Goal: Browse casually: Explore the website without a specific task or goal

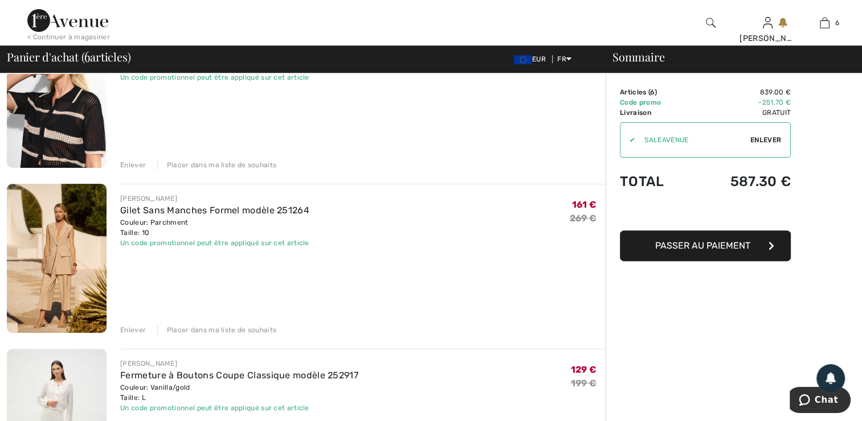
scroll to position [314, 0]
click at [128, 325] on div "Enlever" at bounding box center [133, 330] width 26 height 10
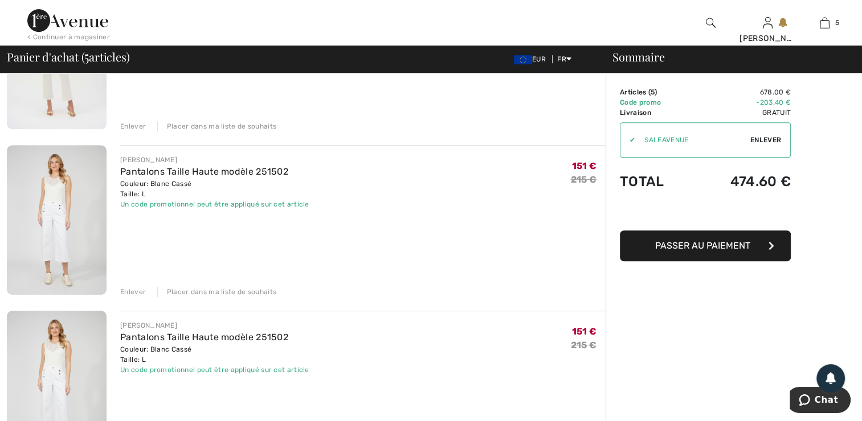
scroll to position [588, 0]
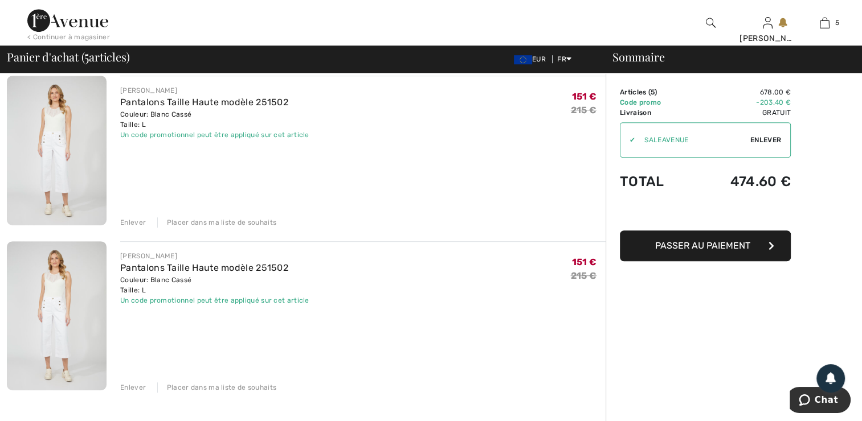
click at [132, 383] on div "Enlever" at bounding box center [133, 388] width 26 height 10
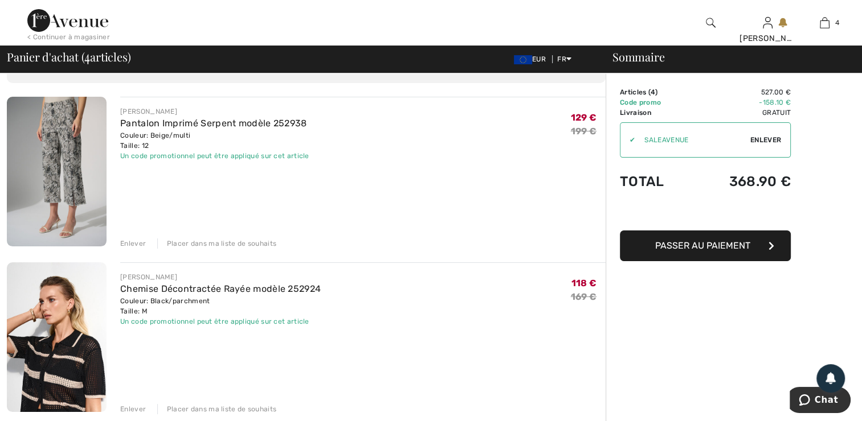
scroll to position [68, 0]
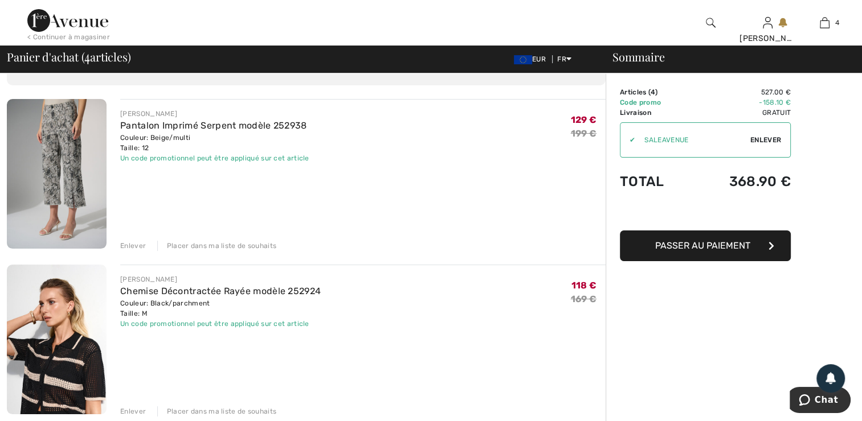
click at [132, 244] on div "Enlever" at bounding box center [133, 246] width 26 height 10
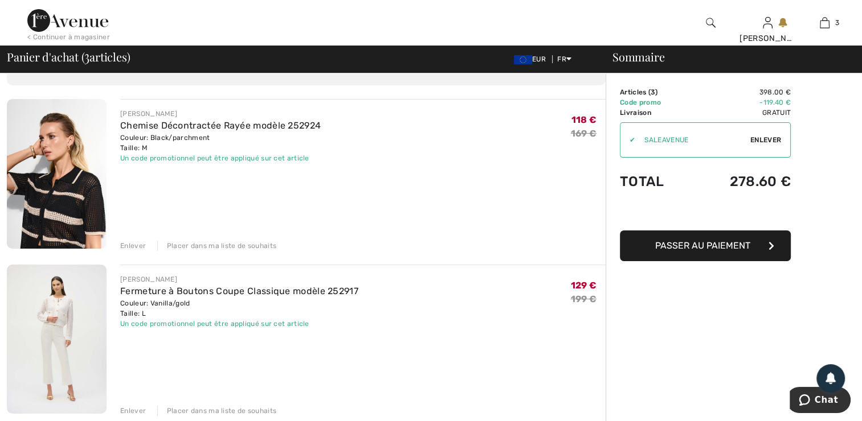
click at [51, 178] on img at bounding box center [57, 174] width 100 height 150
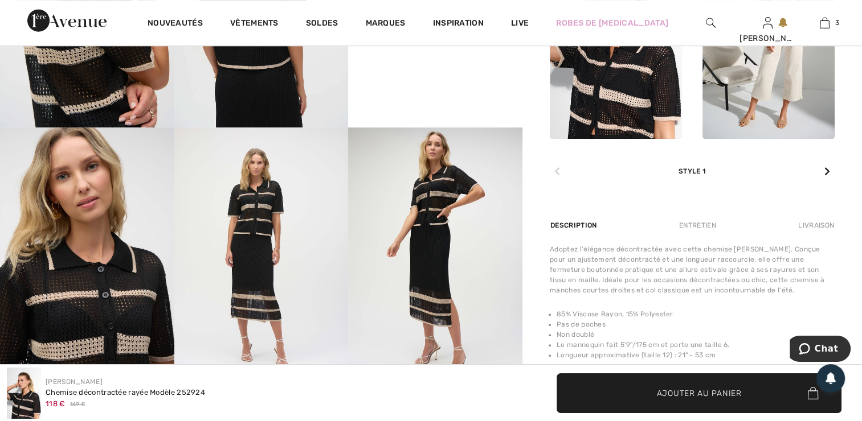
scroll to position [649, 0]
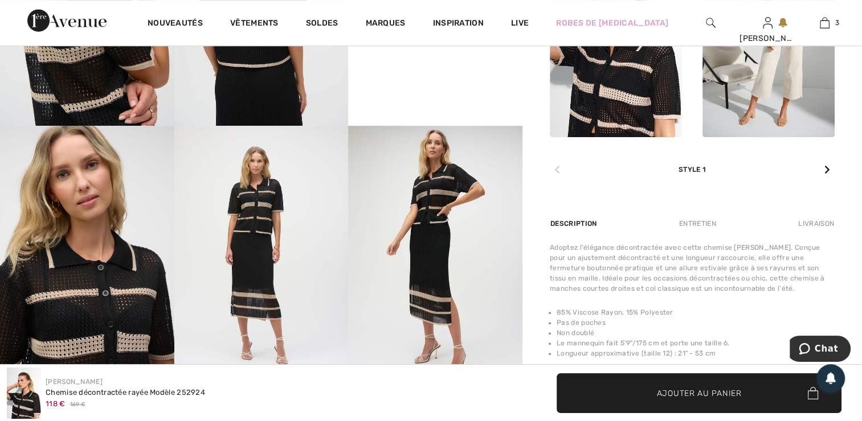
click at [422, 233] on img at bounding box center [435, 256] width 174 height 261
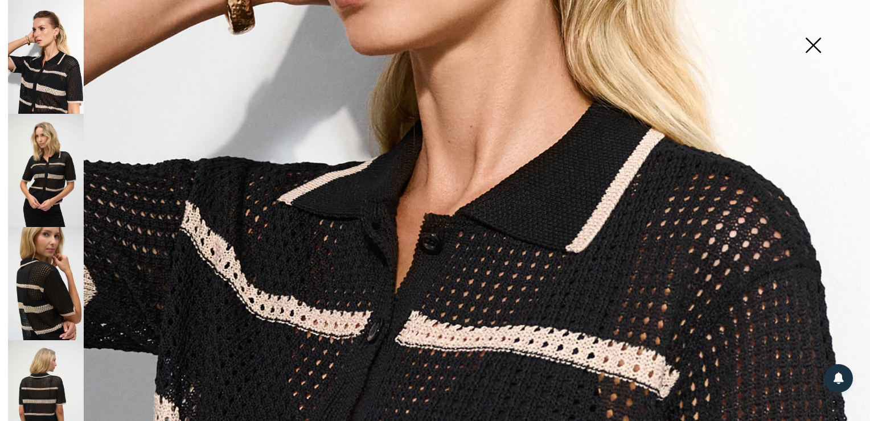
scroll to position [479, 0]
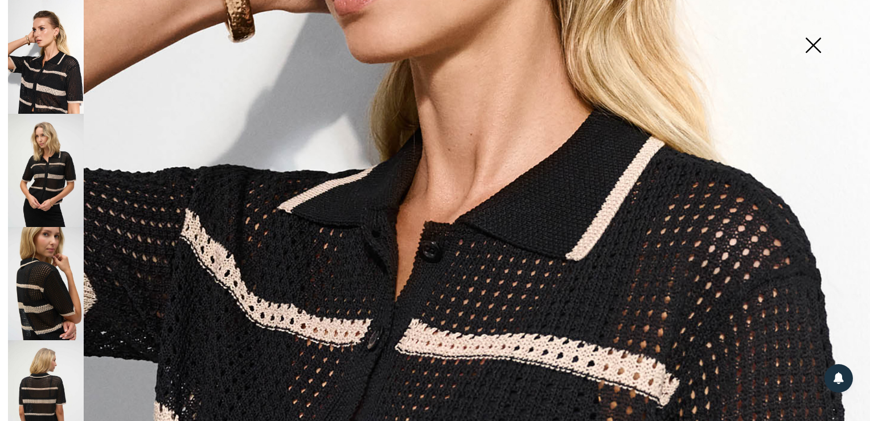
click at [814, 50] on img at bounding box center [813, 46] width 57 height 59
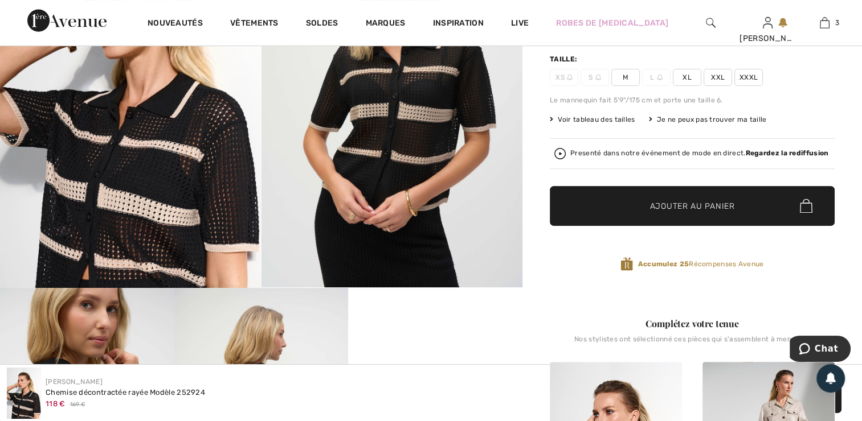
scroll to position [225, 0]
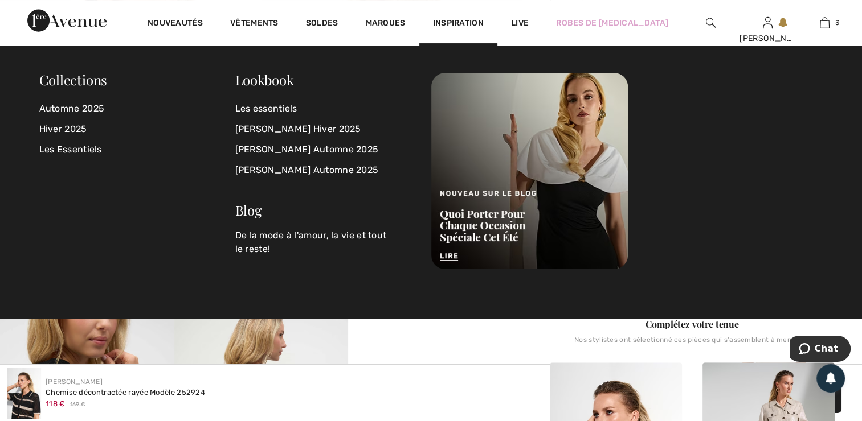
click at [451, 27] on span "Inspiration" at bounding box center [458, 24] width 51 height 12
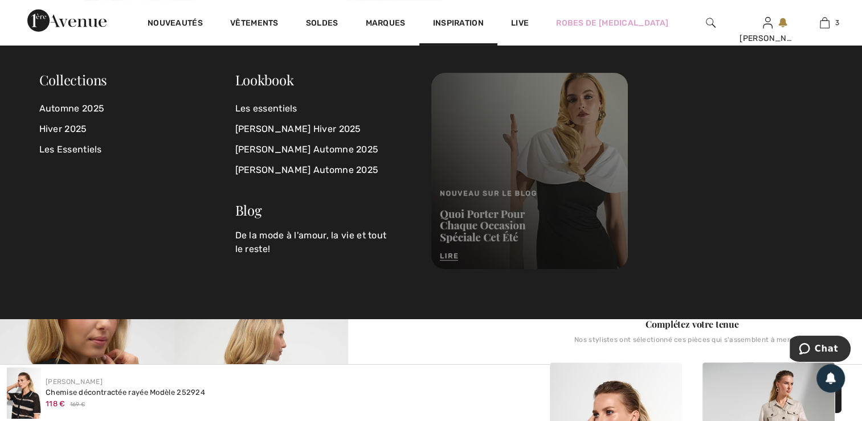
click at [470, 232] on img at bounding box center [529, 171] width 196 height 196
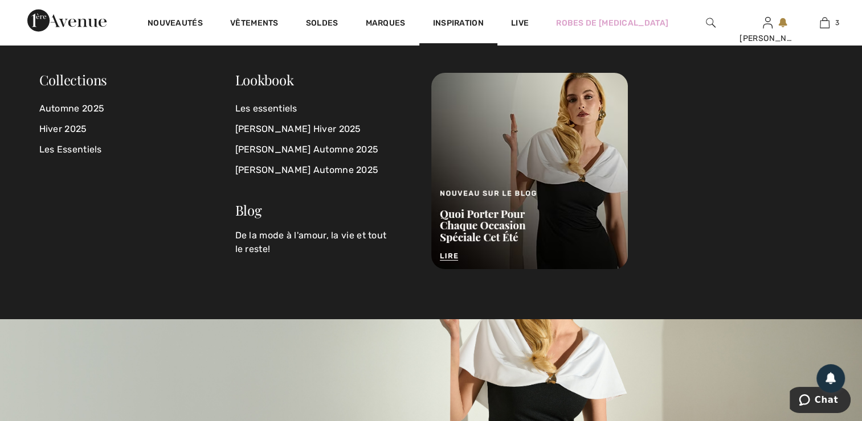
click at [457, 27] on span "Inspiration" at bounding box center [458, 24] width 51 height 12
click at [257, 81] on link "Lookbook" at bounding box center [264, 80] width 59 height 18
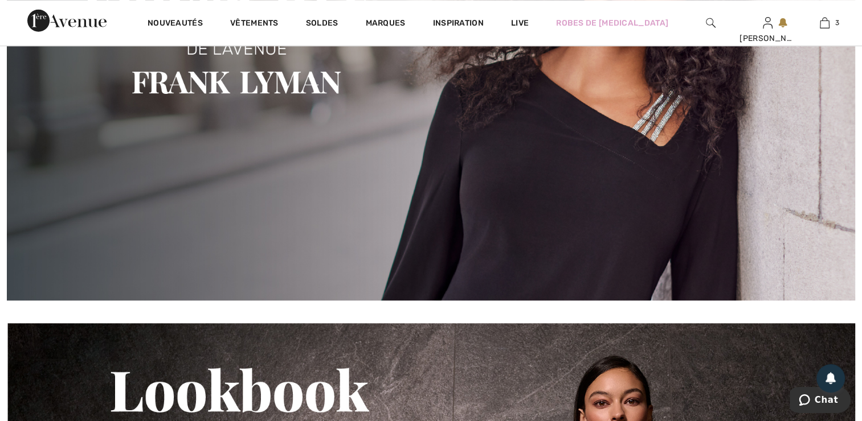
scroll to position [999, 0]
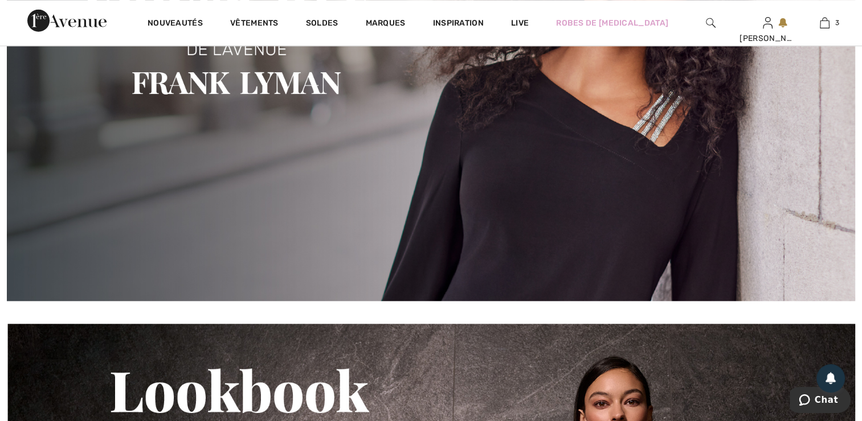
click at [306, 177] on img at bounding box center [431, 48] width 848 height 503
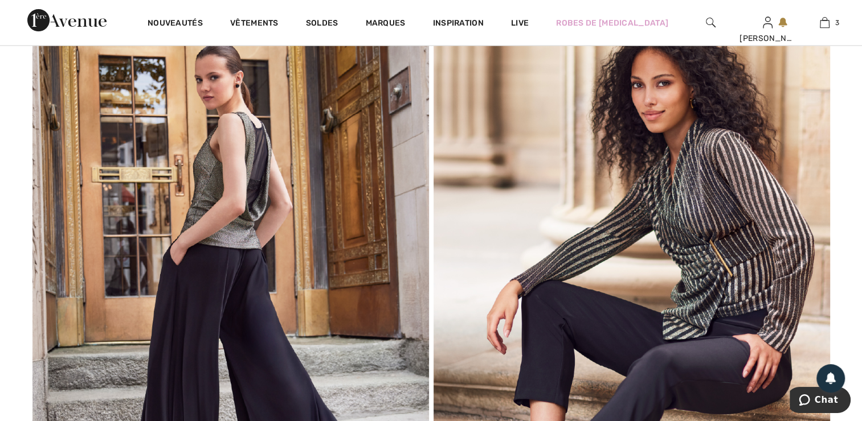
scroll to position [2604, 0]
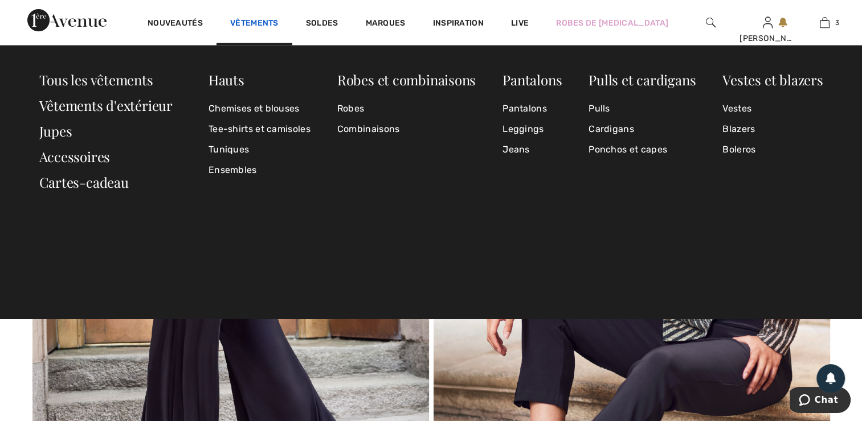
click at [253, 23] on link "Vêtements" at bounding box center [254, 24] width 48 height 12
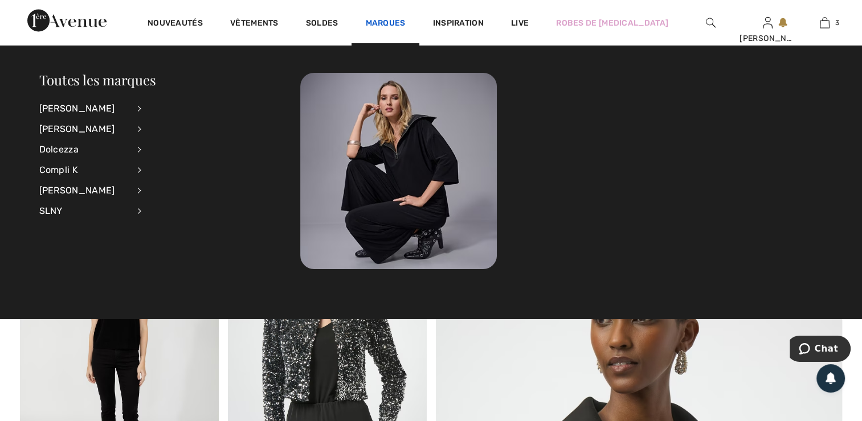
click at [380, 26] on link "Marques" at bounding box center [385, 24] width 40 height 12
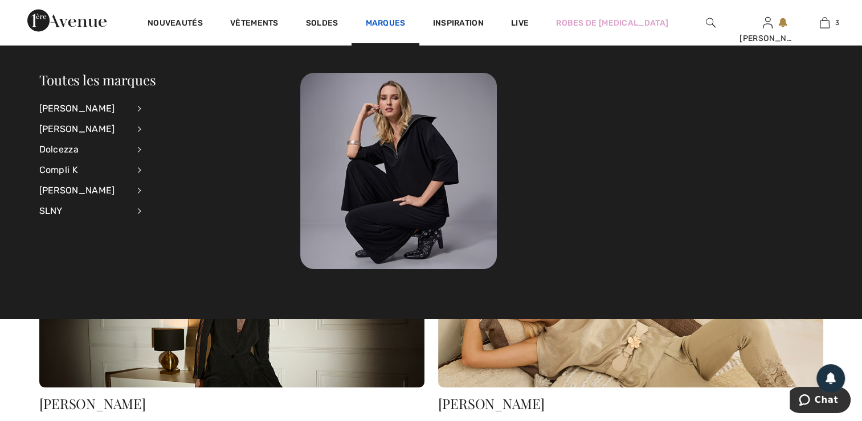
click at [383, 19] on link "Marques" at bounding box center [385, 24] width 40 height 12
click at [74, 127] on div "[PERSON_NAME]" at bounding box center [83, 129] width 89 height 21
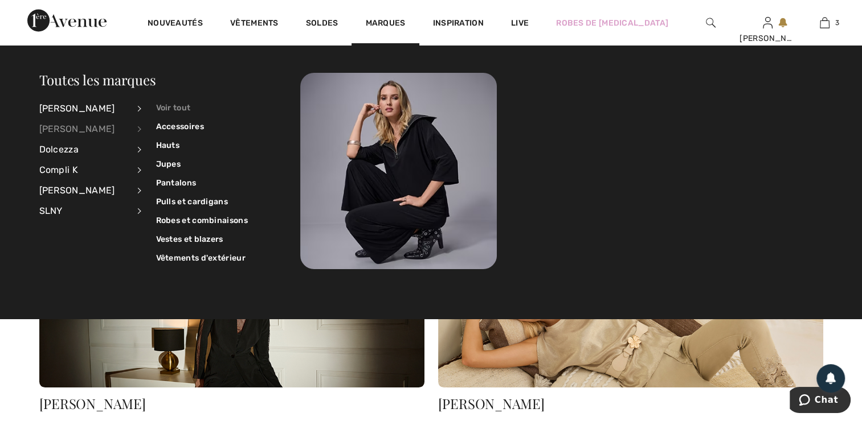
click at [177, 105] on link "Voir tout" at bounding box center [202, 108] width 92 height 19
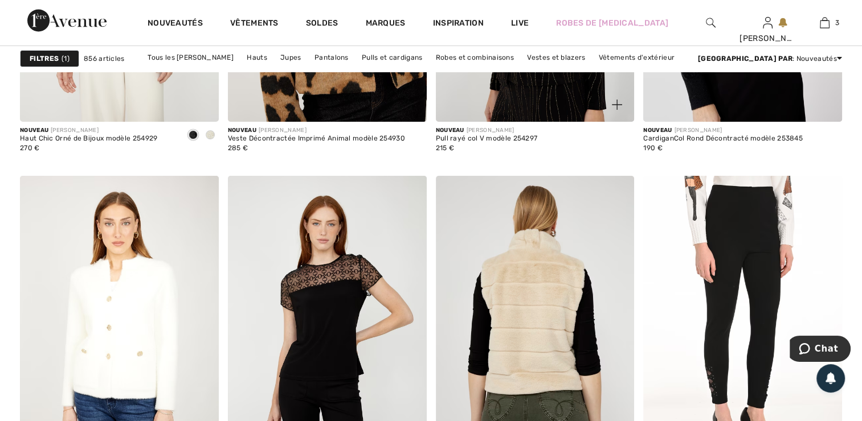
scroll to position [4191, 0]
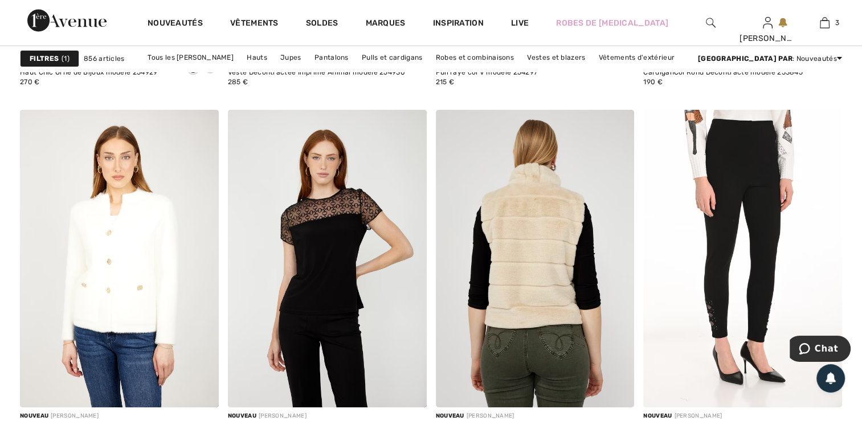
click at [436, 200] on img at bounding box center [535, 259] width 199 height 298
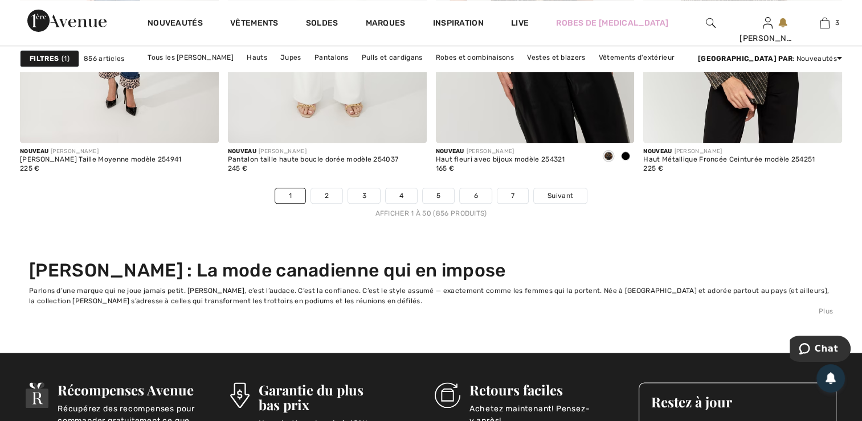
scroll to position [5679, 0]
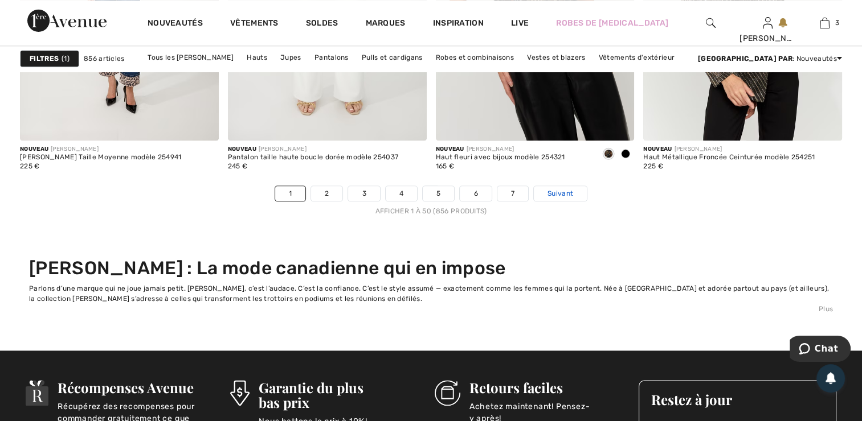
click at [565, 192] on span "Suivant" at bounding box center [560, 193] width 26 height 10
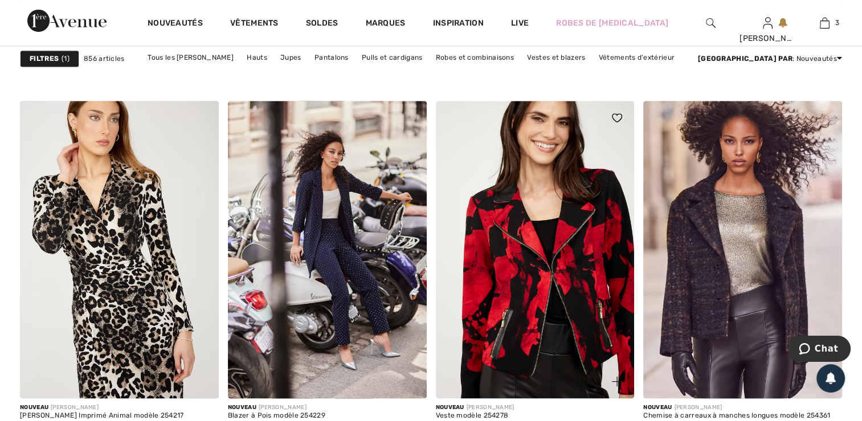
scroll to position [1935, 0]
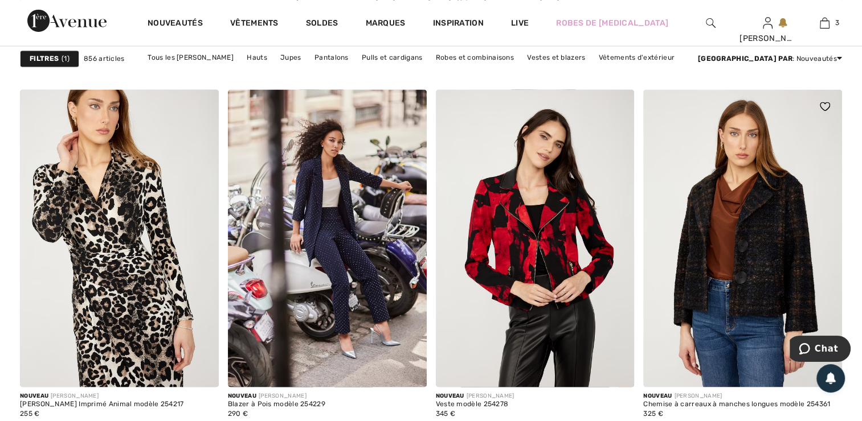
click at [728, 181] on img at bounding box center [742, 238] width 199 height 298
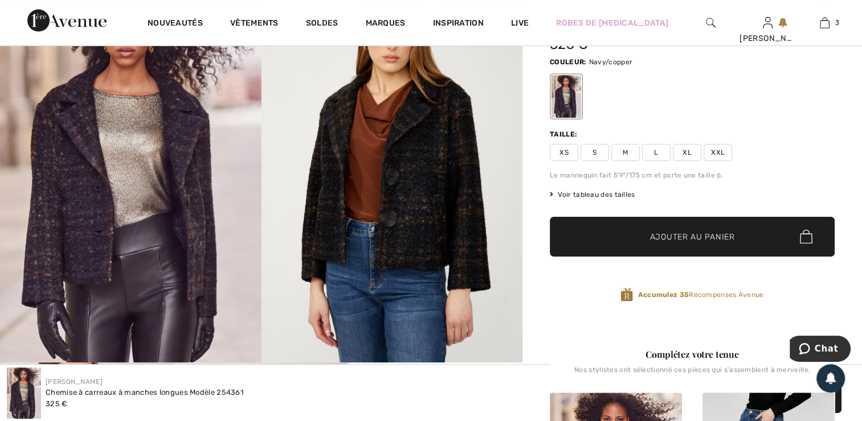
scroll to position [150, 0]
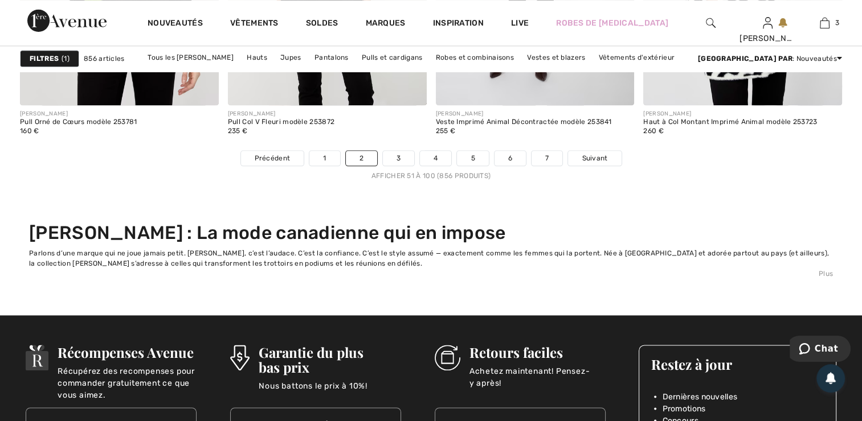
scroll to position [5724, 0]
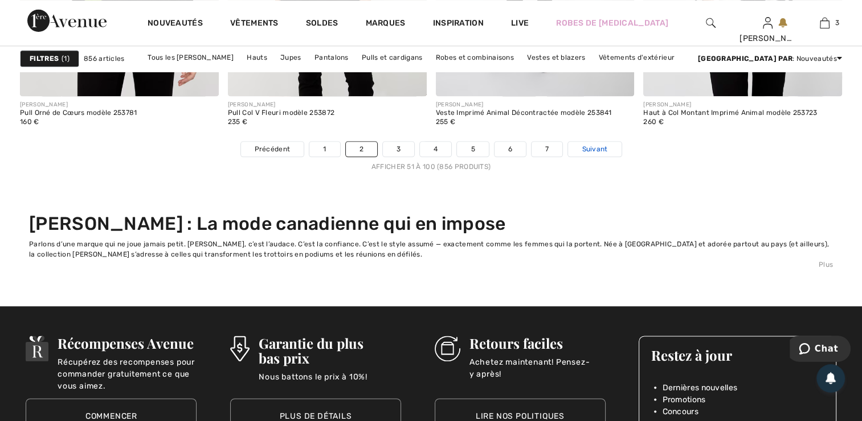
click at [588, 148] on span "Suivant" at bounding box center [594, 149] width 26 height 10
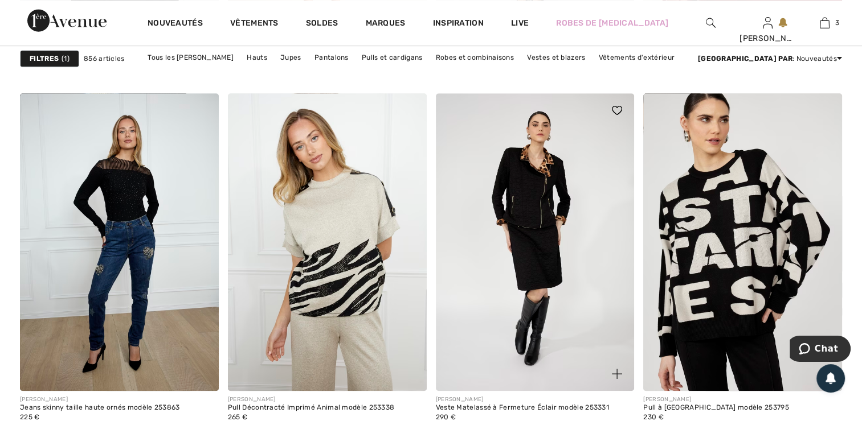
scroll to position [5058, 0]
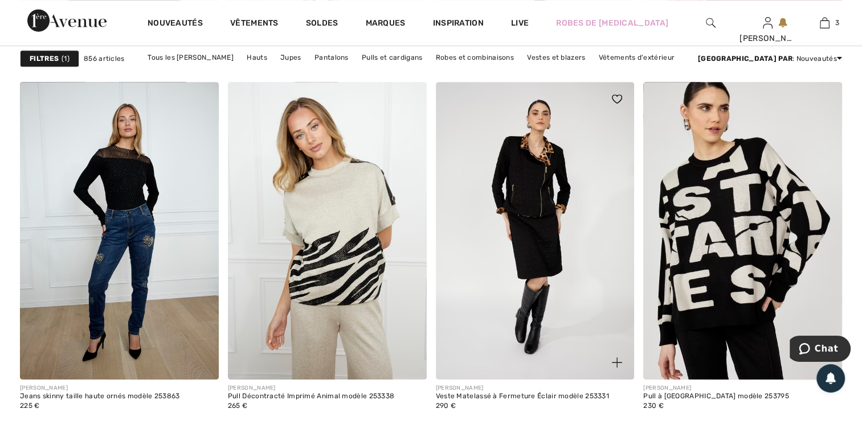
click at [561, 192] on img at bounding box center [535, 231] width 199 height 298
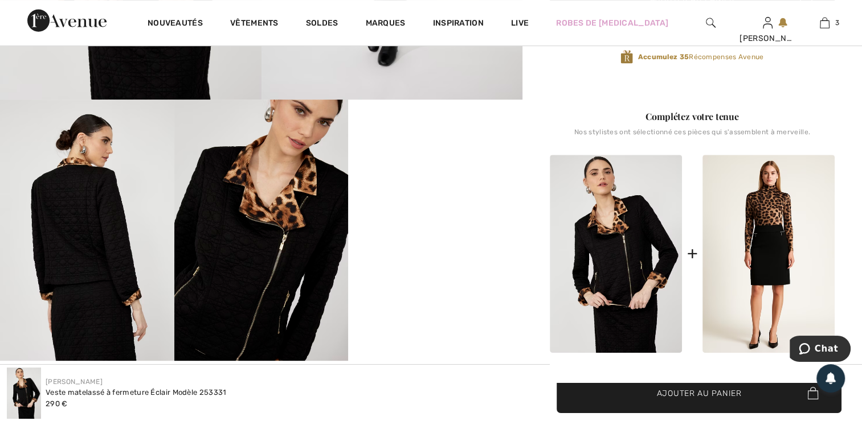
scroll to position [412, 0]
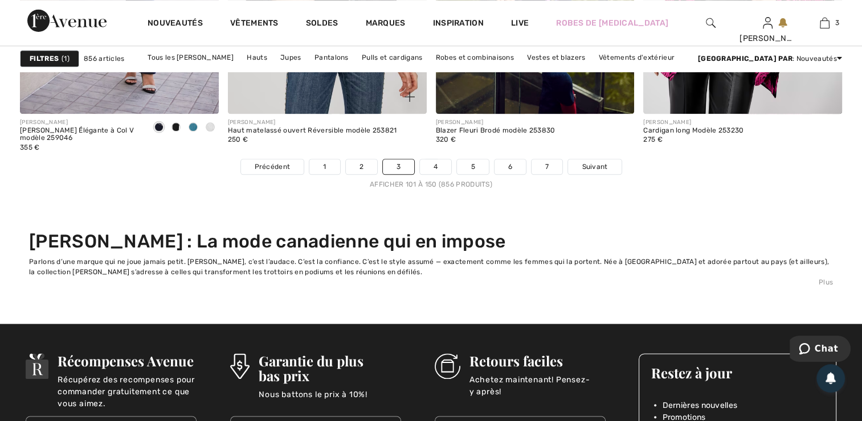
scroll to position [5719, 0]
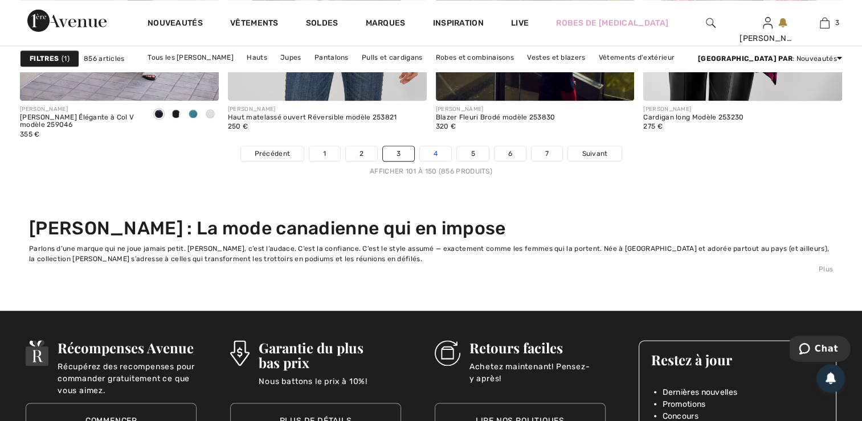
click at [429, 149] on link "4" at bounding box center [435, 153] width 31 height 15
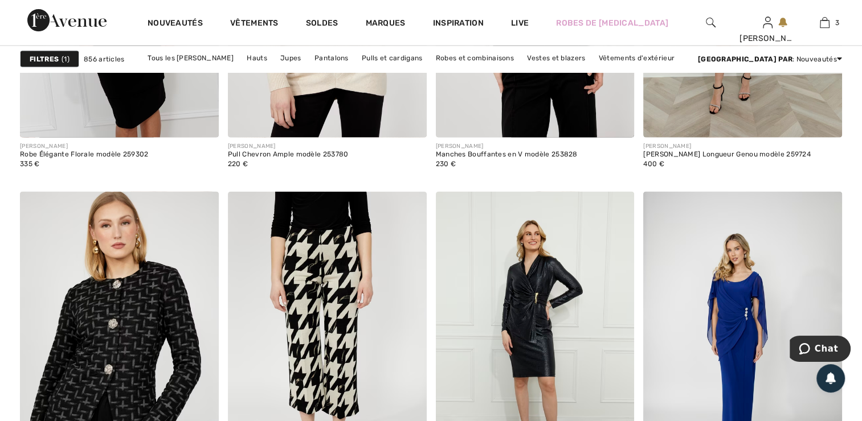
scroll to position [2613, 0]
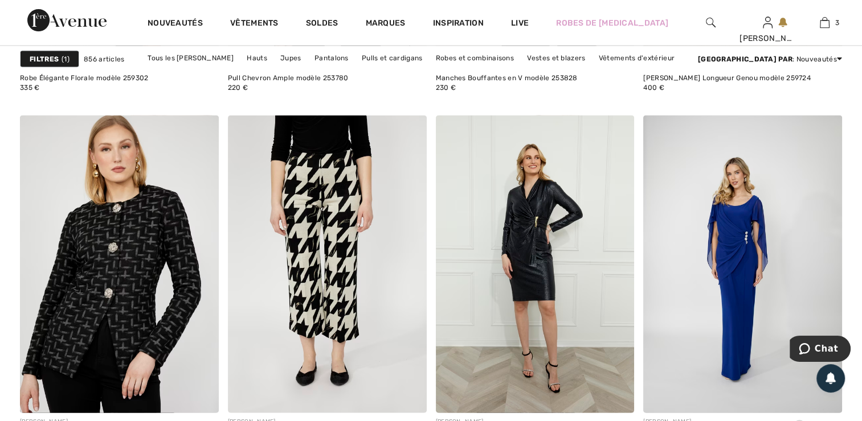
click at [323, 83] on div "220 €" at bounding box center [288, 88] width 121 height 10
